Goal: Information Seeking & Learning: Stay updated

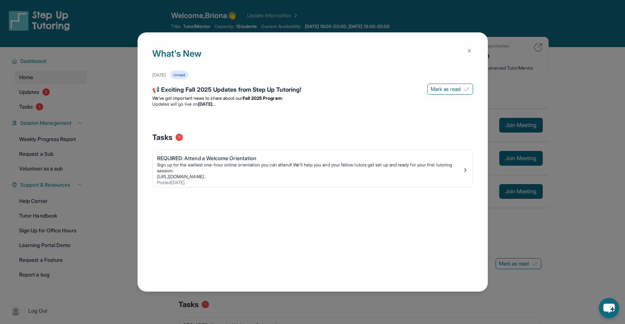
click at [475, 50] on button at bounding box center [469, 50] width 15 height 15
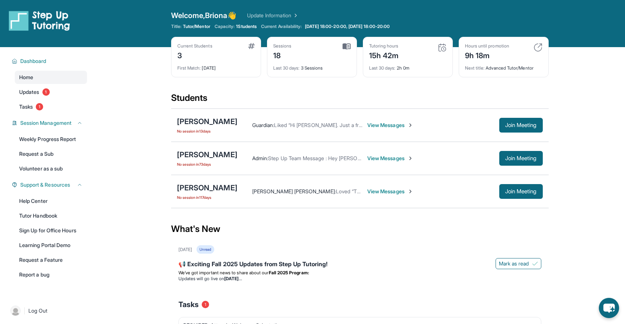
scroll to position [9, 0]
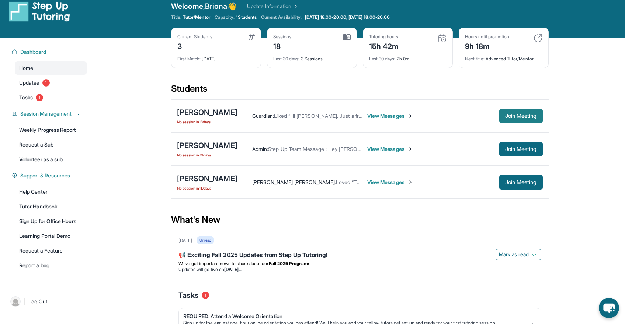
click at [505, 118] on span "Join Meeting" at bounding box center [521, 116] width 32 height 4
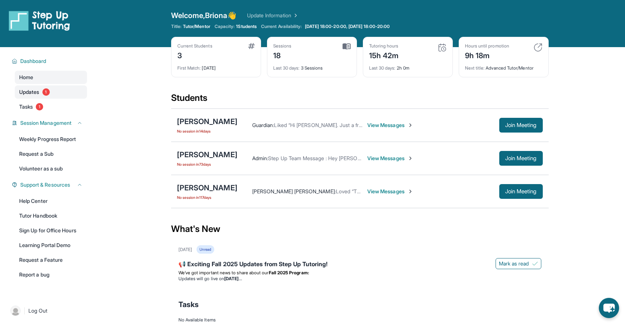
click at [64, 91] on link "Updates 1" at bounding box center [51, 91] width 72 height 13
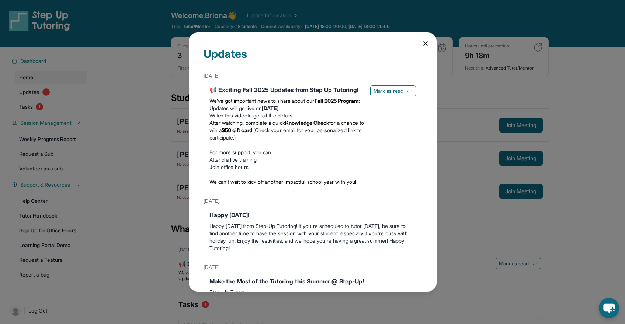
click at [243, 163] on link "Attend a live training" at bounding box center [233, 160] width 48 height 6
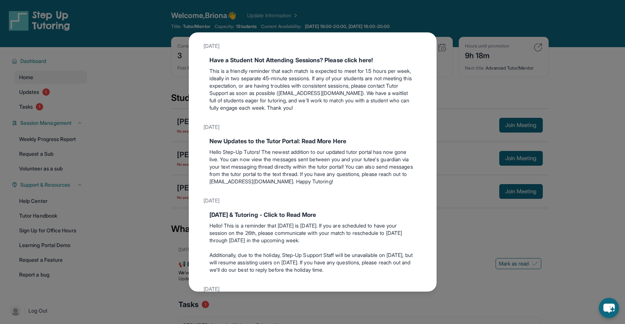
scroll to position [405, 0]
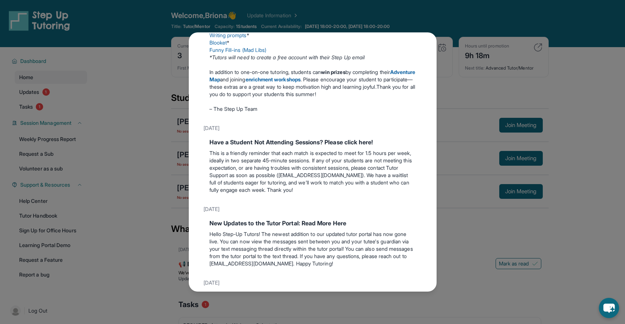
click at [160, 64] on div "Updates [DATE] 📢 Exciting Fall 2025 Updates from Step Up Tutoring! We’ve got im…" at bounding box center [312, 162] width 625 height 324
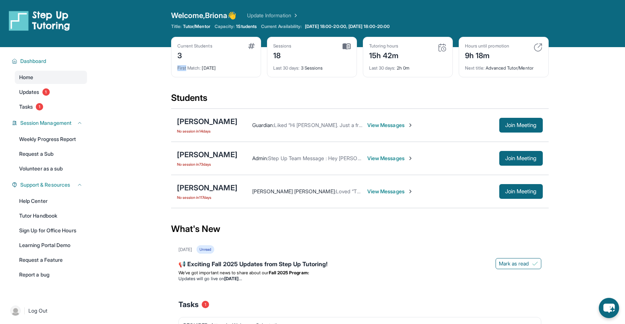
click at [160, 64] on main "Current Students 3 First Match : [DATE] Sessions 18 Last 30 days : 3 Sessions T…" at bounding box center [359, 215] width 530 height 337
